Goal: Task Accomplishment & Management: Use online tool/utility

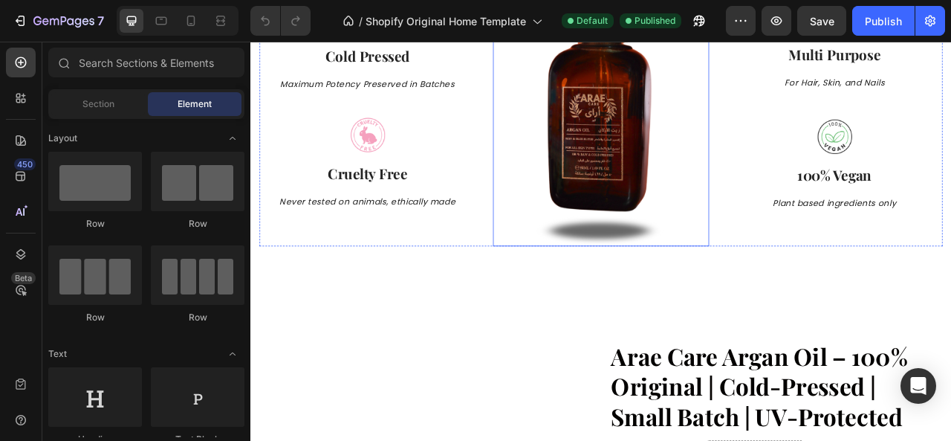
scroll to position [818, 0]
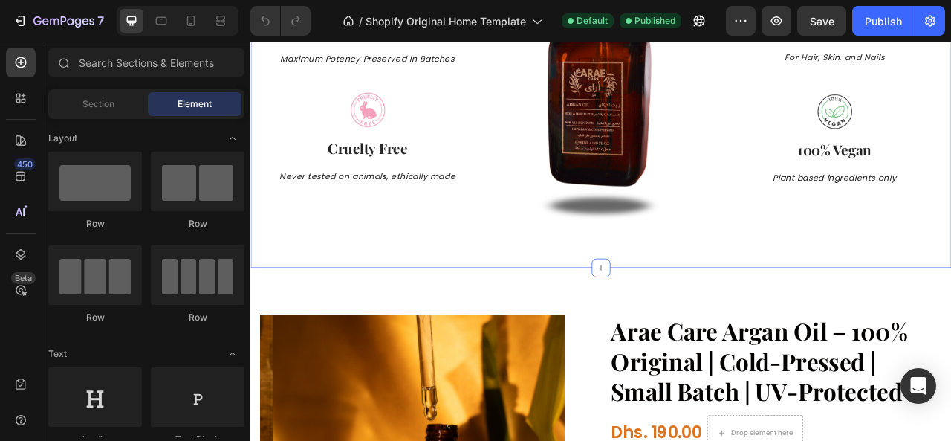
click at [644, 330] on div "Why Choose Arae Care Argan Oil? Heading Row Image Pure & Organic Text block No …" at bounding box center [696, 39] width 892 height 582
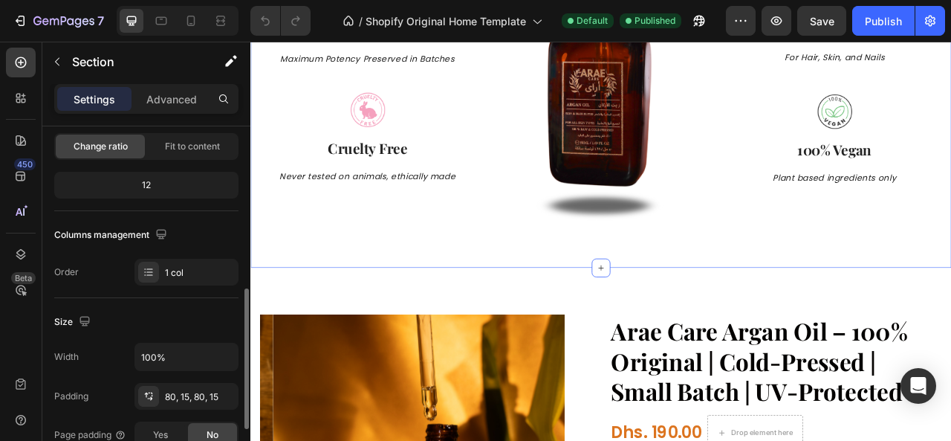
scroll to position [223, 0]
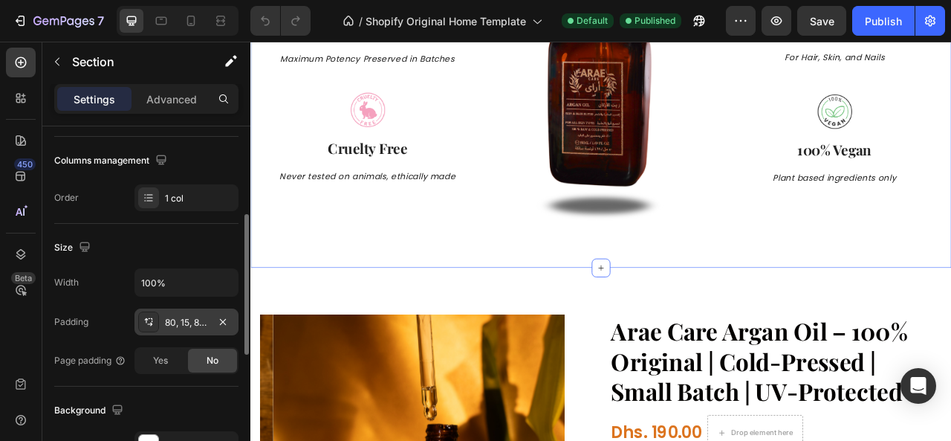
click at [188, 317] on div "80, 15, 80, 15" at bounding box center [186, 322] width 43 height 13
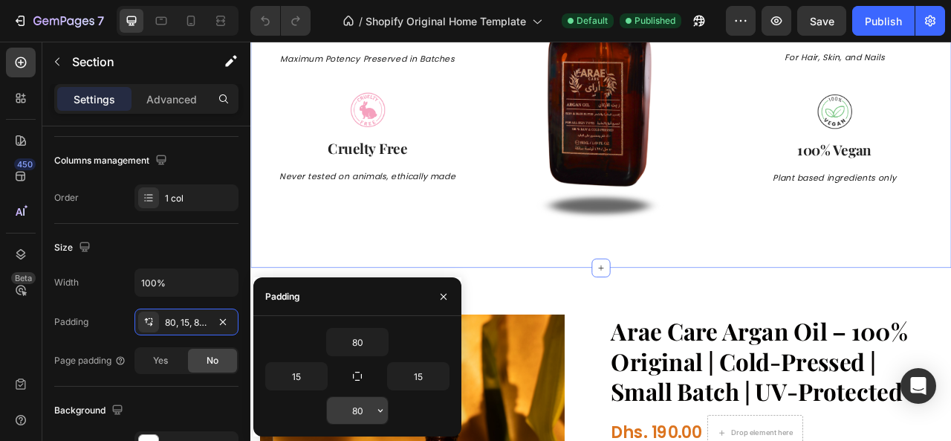
click at [363, 405] on input "80" at bounding box center [357, 410] width 61 height 27
click at [363, 406] on input "80" at bounding box center [357, 410] width 61 height 27
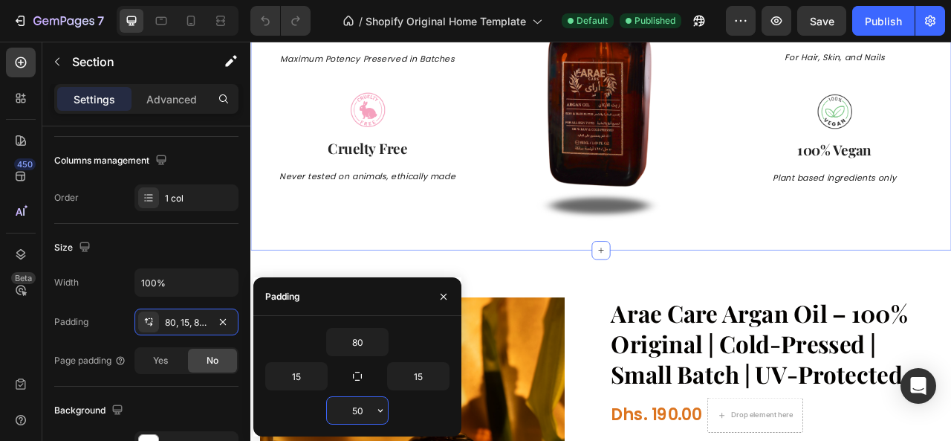
click at [358, 410] on input "50" at bounding box center [357, 410] width 61 height 27
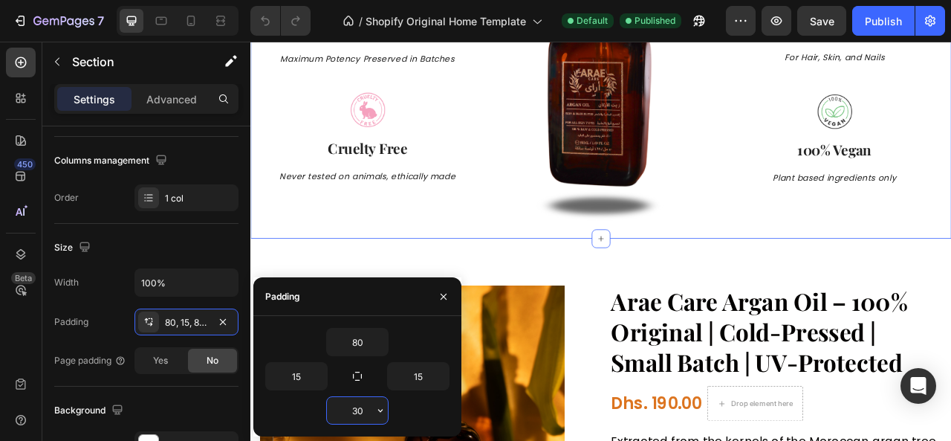
click at [354, 411] on input "30" at bounding box center [357, 410] width 61 height 27
type input "20"
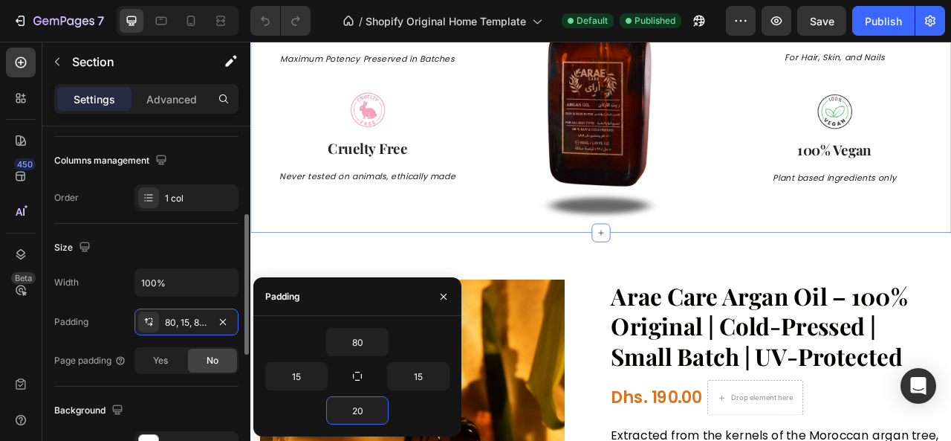
click at [239, 237] on div "Layout Column width Change ratio Fit to content 12 Columns management Order 1 c…" at bounding box center [146, 356] width 208 height 907
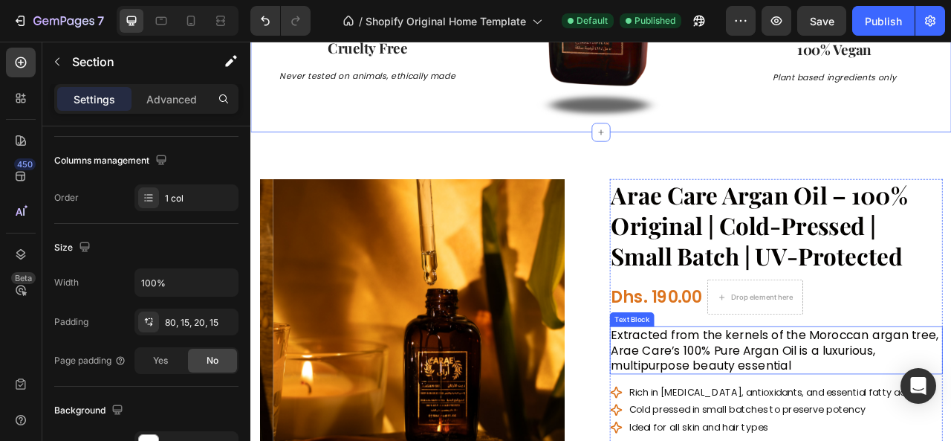
scroll to position [892, 0]
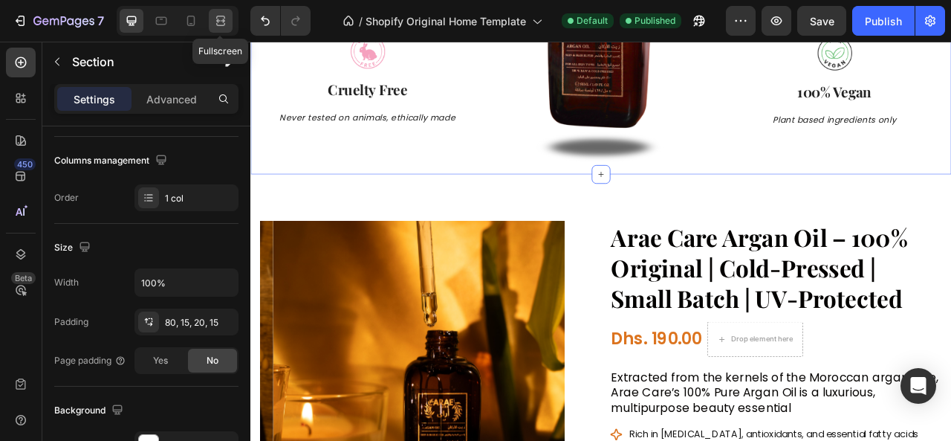
click at [223, 20] on icon at bounding box center [223, 21] width 4 height 4
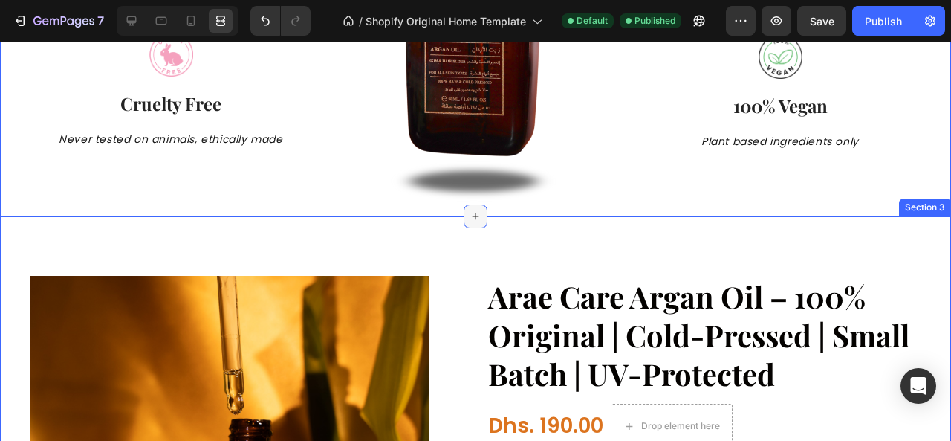
scroll to position [892, 0]
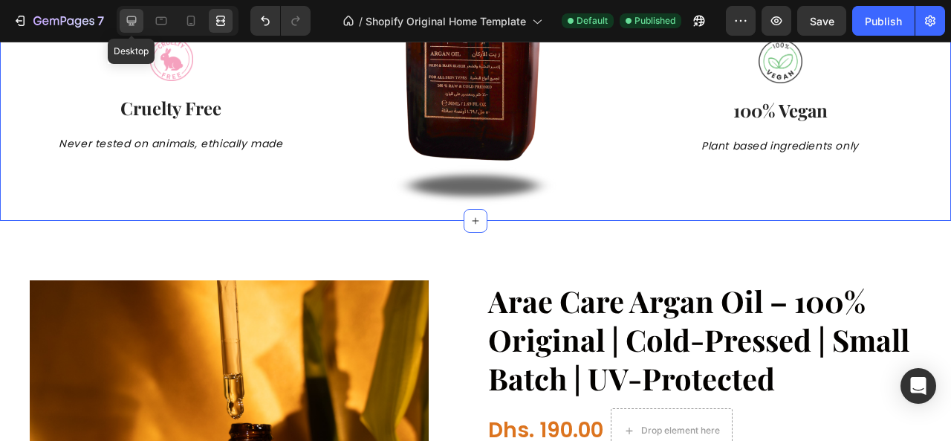
click at [135, 23] on icon at bounding box center [131, 20] width 15 height 15
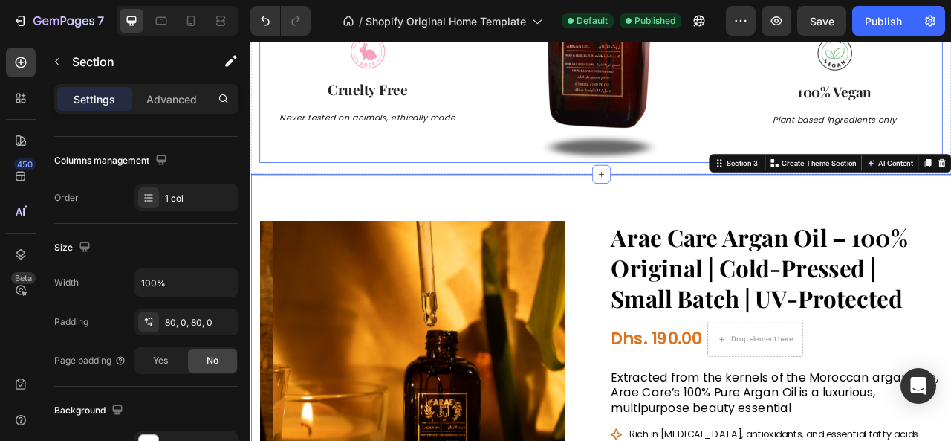
click at [629, 195] on div "Image" at bounding box center [696, 1] width 275 height 389
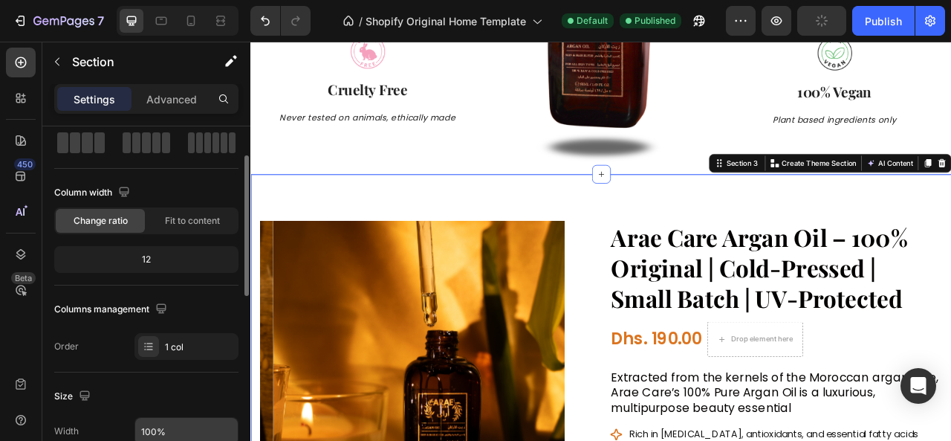
scroll to position [223, 0]
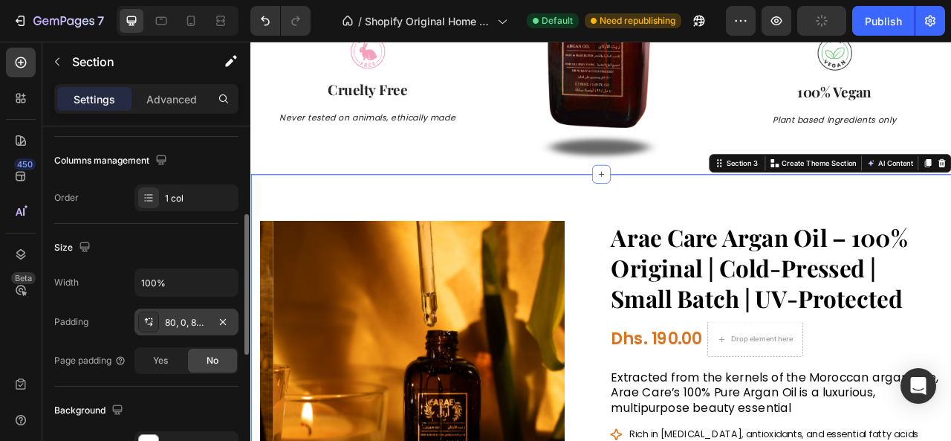
click at [183, 329] on div "80, 0, 80, 0" at bounding box center [187, 321] width 104 height 27
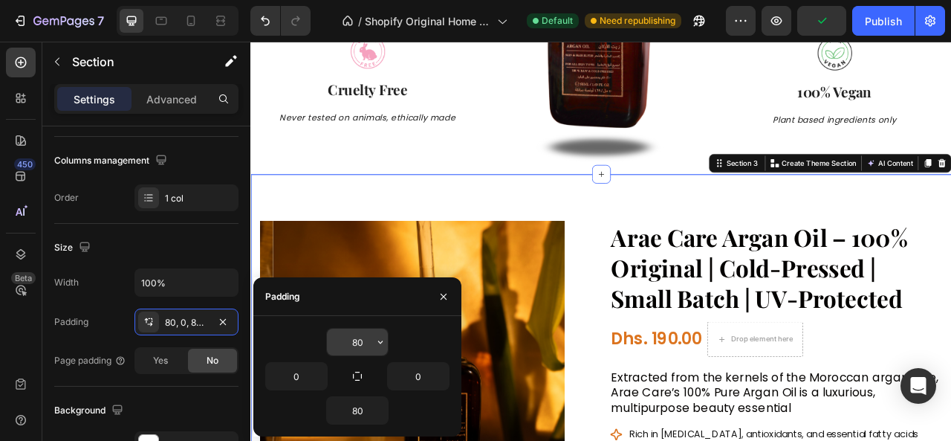
click at [354, 333] on input "80" at bounding box center [357, 342] width 61 height 27
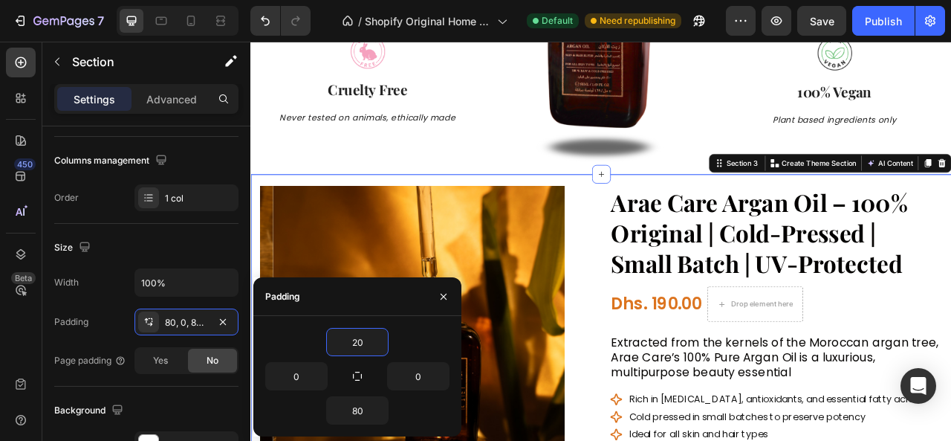
type input "2"
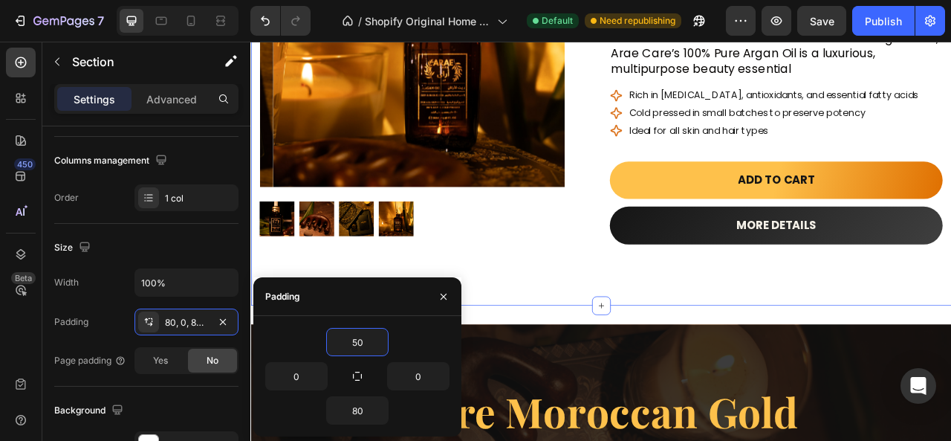
scroll to position [1412, 0]
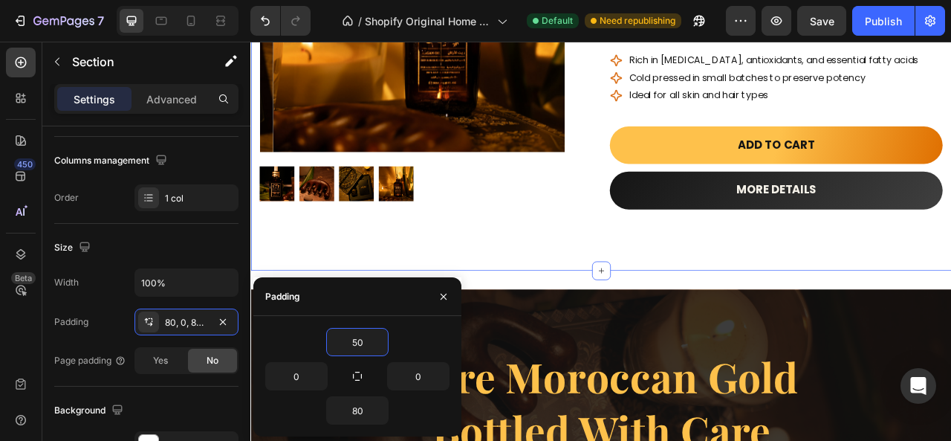
type input "50"
click at [719, 297] on div "Product Images Arae Care Argan Oil – 100% Original | Cold-Pressed | Small Batch…" at bounding box center [696, 45] width 892 height 576
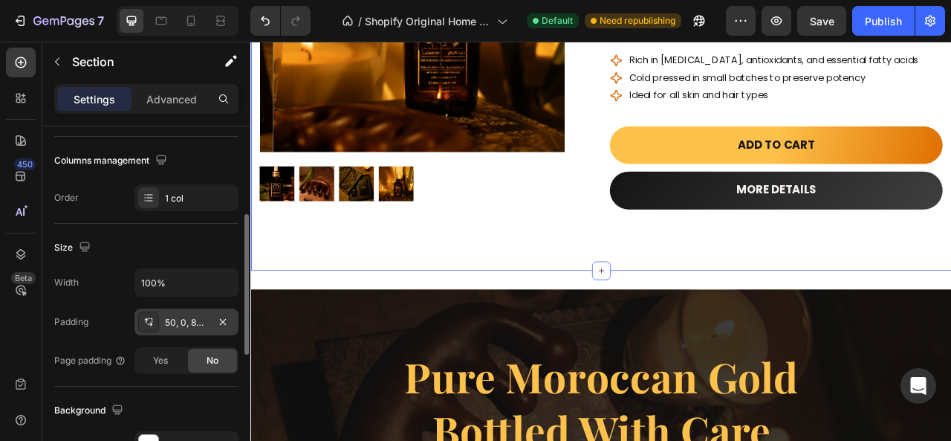
click at [183, 316] on div "50, 0, 80, 0" at bounding box center [186, 322] width 43 height 13
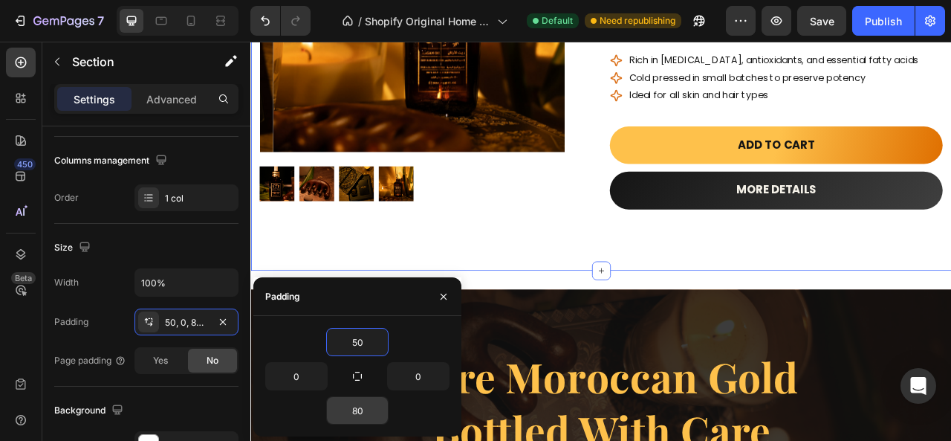
click at [361, 404] on input "80" at bounding box center [357, 410] width 61 height 27
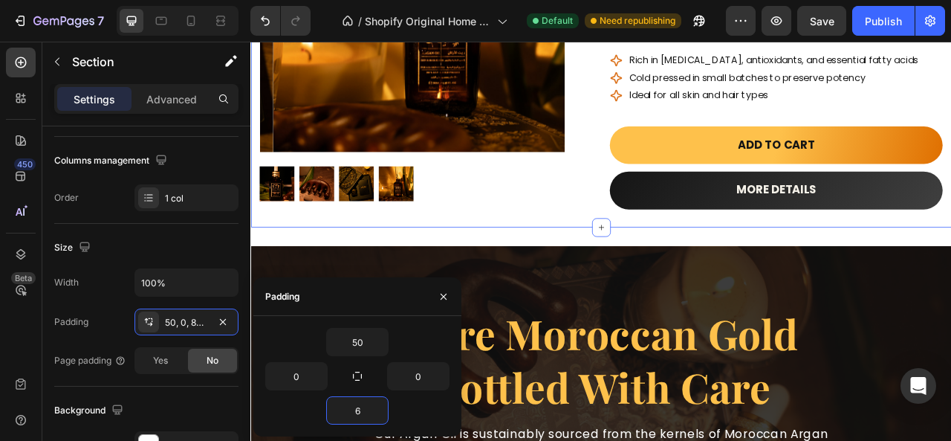
type input "60"
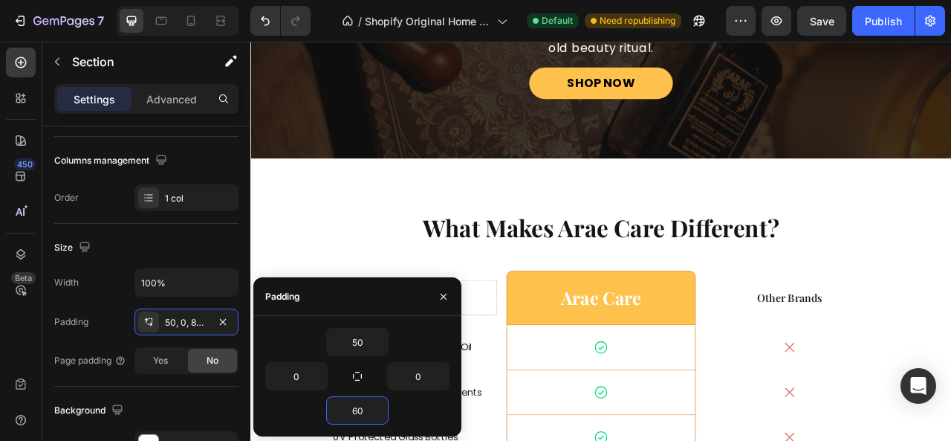
scroll to position [2007, 0]
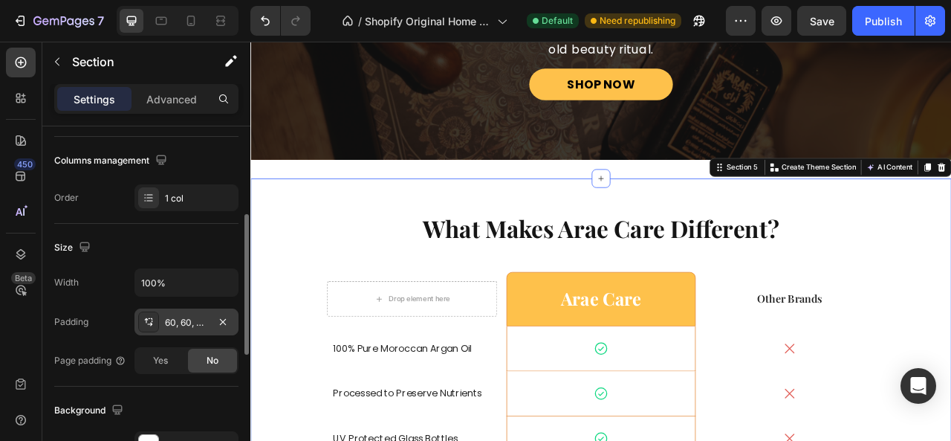
click at [193, 320] on div "60, 60, 60, 60" at bounding box center [186, 322] width 43 height 13
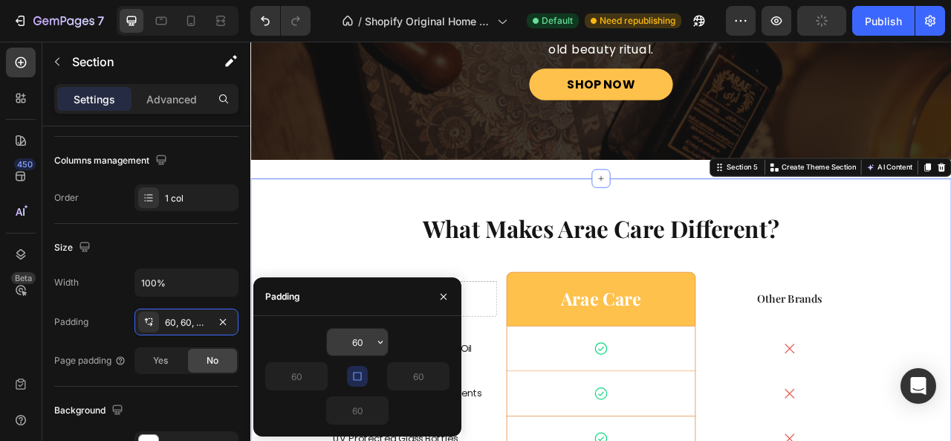
click at [353, 344] on input "60" at bounding box center [357, 342] width 61 height 27
click at [361, 366] on button "button" at bounding box center [357, 376] width 21 height 21
click at [357, 337] on input "60" at bounding box center [357, 342] width 61 height 27
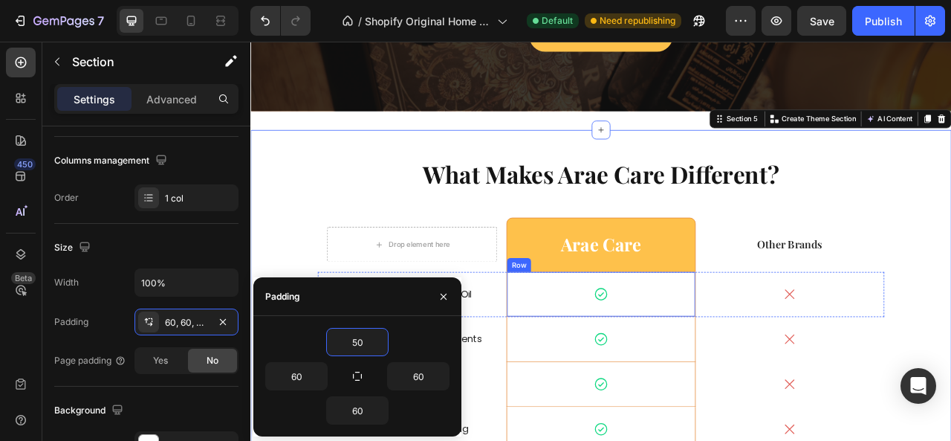
scroll to position [2081, 0]
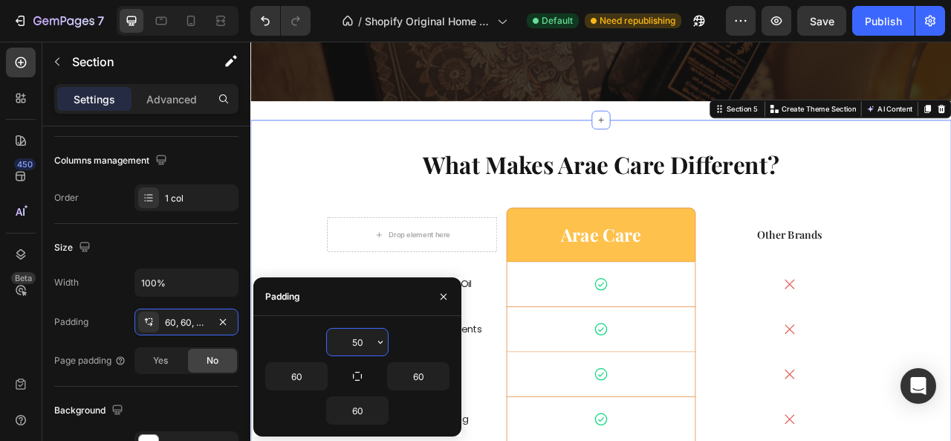
click at [357, 339] on input "50" at bounding box center [357, 342] width 61 height 27
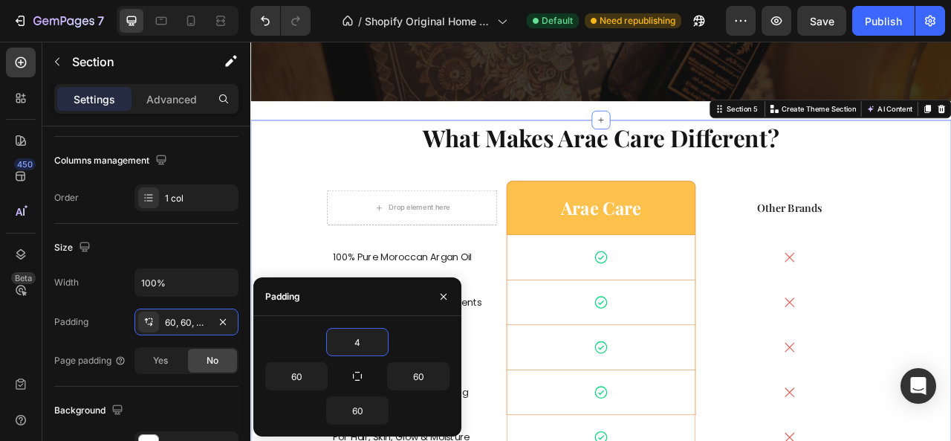
type input "40"
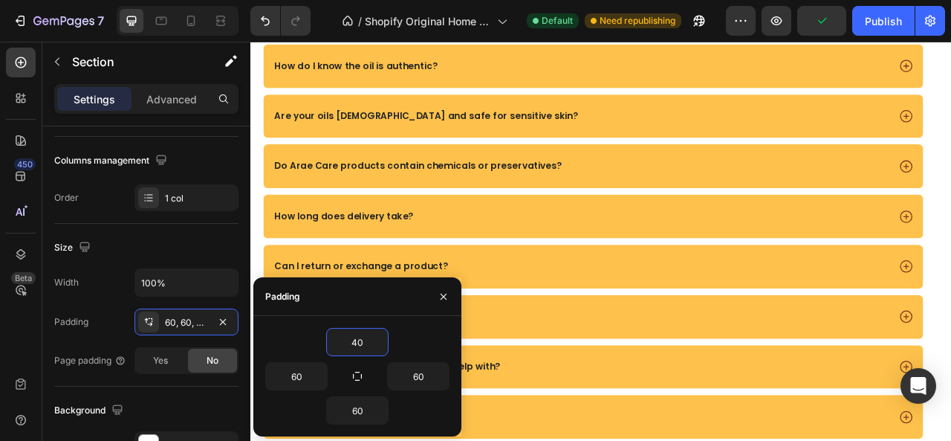
scroll to position [3716, 0]
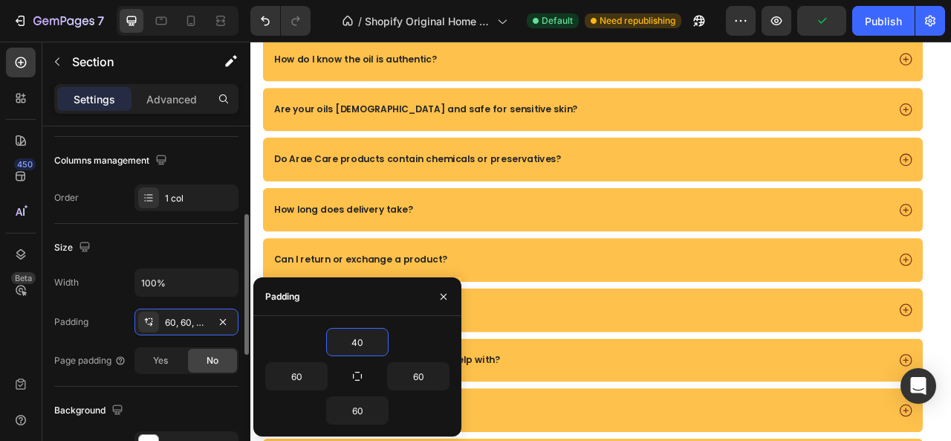
click at [201, 243] on div "Size" at bounding box center [146, 248] width 184 height 24
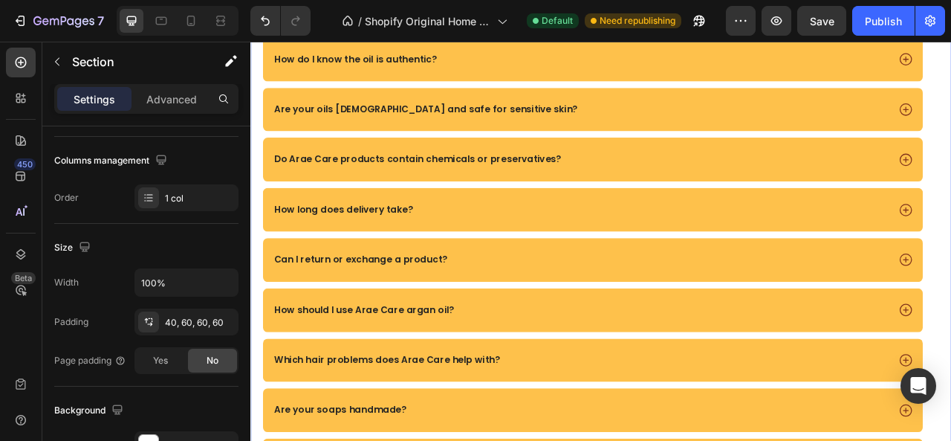
click at [734, 293] on div "frequently asked questions Heading What makes Arae Care oils different from oth…" at bounding box center [696, 263] width 892 height 870
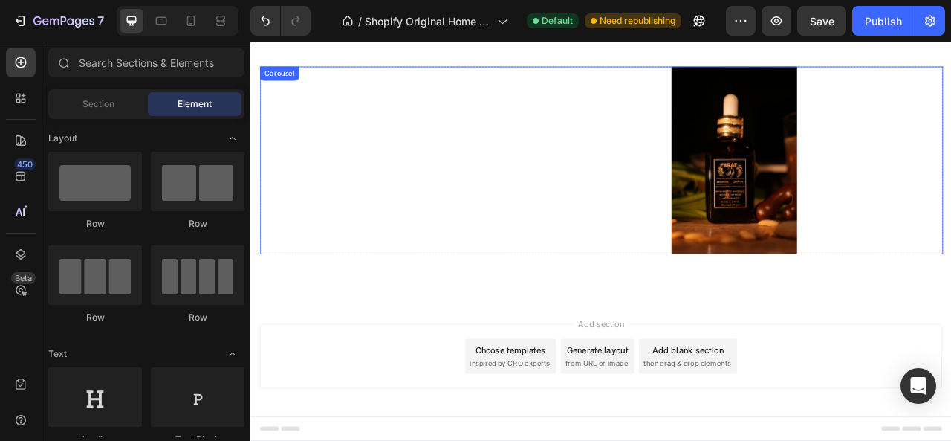
scroll to position [3592, 0]
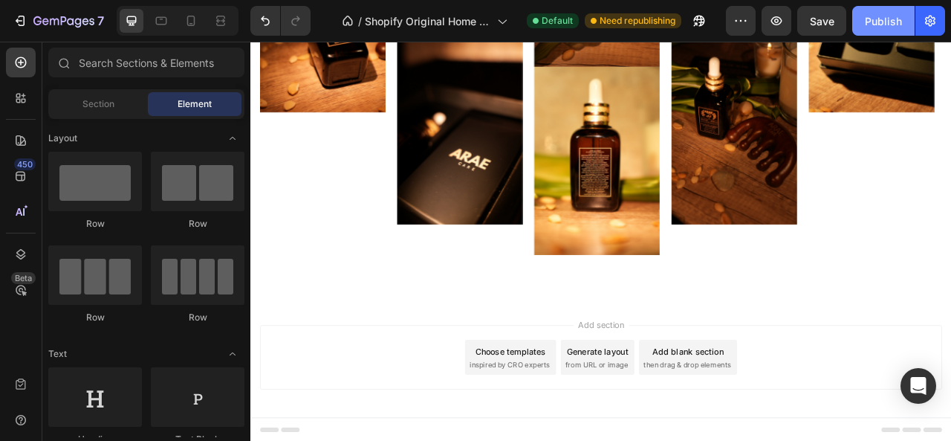
click at [893, 19] on div "Publish" at bounding box center [883, 21] width 37 height 16
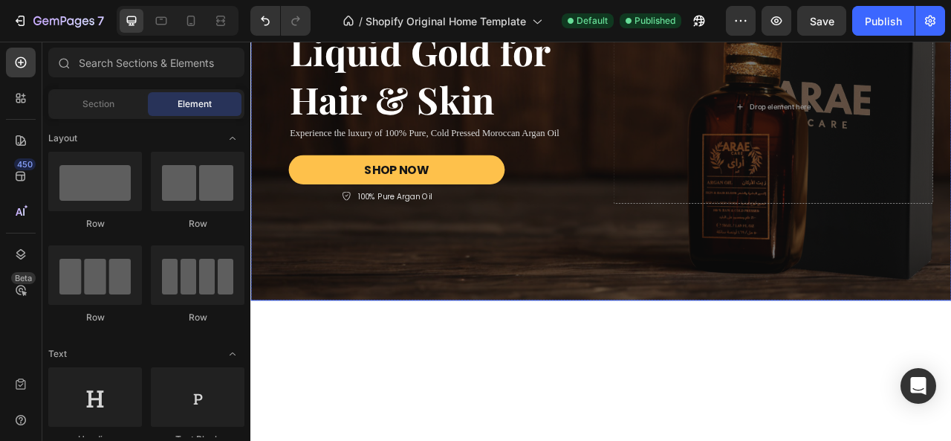
scroll to position [0, 0]
